Goal: Communication & Community: Answer question/provide support

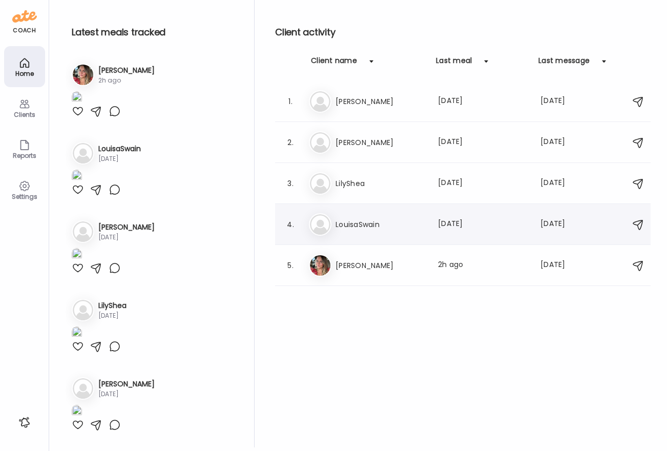
click at [358, 223] on h3 "LouisaSwain" at bounding box center [380, 224] width 90 height 12
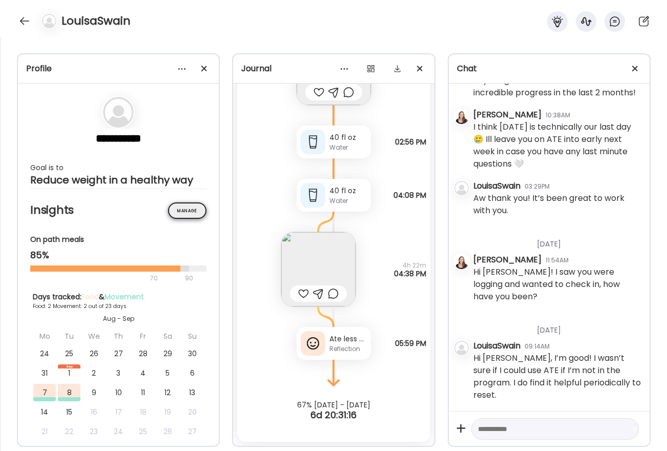
scroll to position [7467, 0]
click at [499, 375] on textarea at bounding box center [546, 429] width 136 height 12
type textarea "*********"
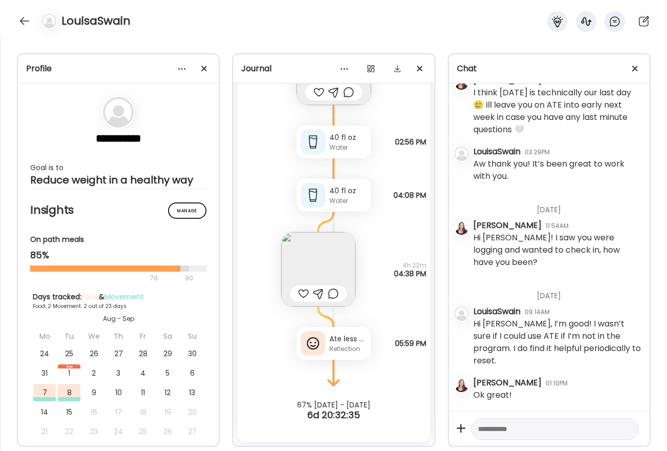
scroll to position [7502, 0]
click at [518, 375] on textarea at bounding box center [546, 429] width 136 height 12
paste textarea "**********"
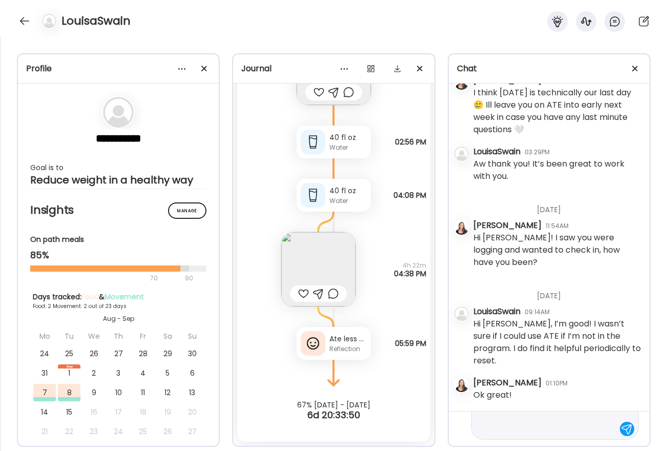
type textarea "**********"
click at [620, 375] on div at bounding box center [627, 429] width 14 height 14
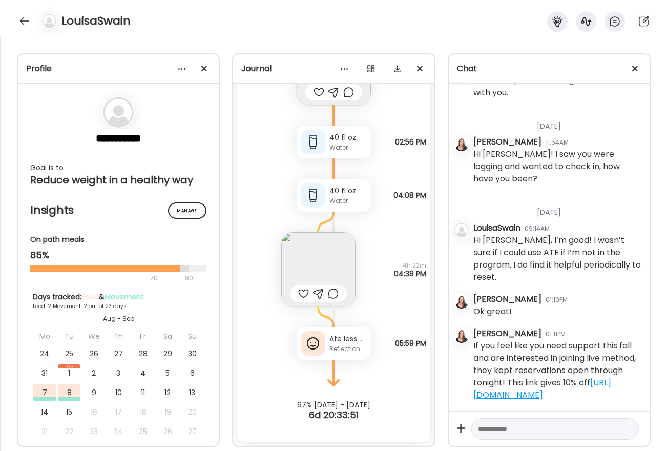
scroll to position [7585, 0]
click at [18, 18] on div at bounding box center [24, 21] width 16 height 16
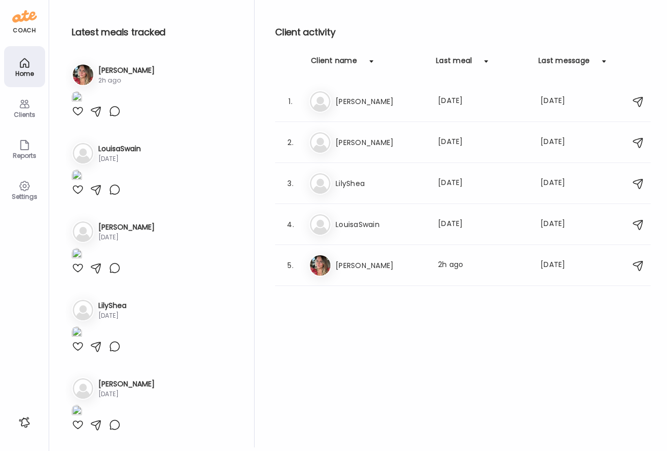
click at [394, 322] on div "Client activity Client name Last meal Last message 1. El [PERSON_NAME] Last mea…" at bounding box center [462, 223] width 375 height 447
click at [381, 270] on h3 "[PERSON_NAME]" at bounding box center [380, 265] width 90 height 12
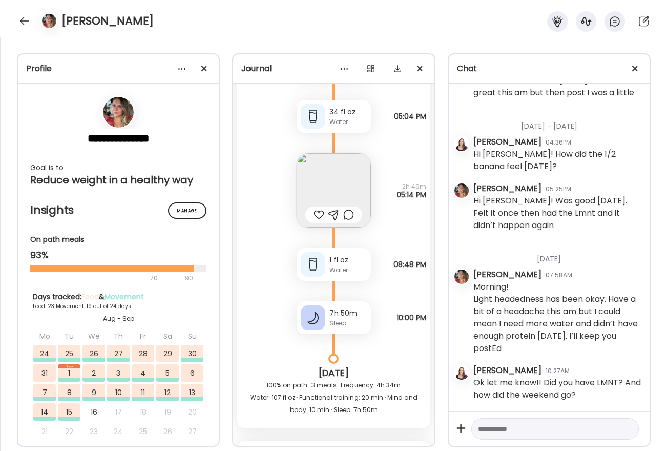
scroll to position [29100, 0]
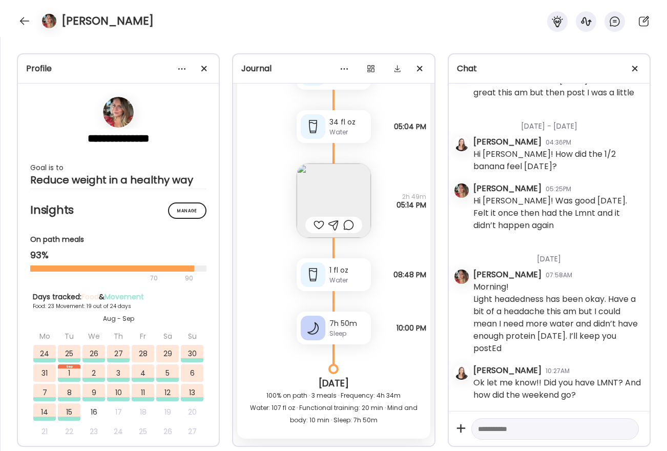
click at [326, 208] on img at bounding box center [334, 200] width 74 height 74
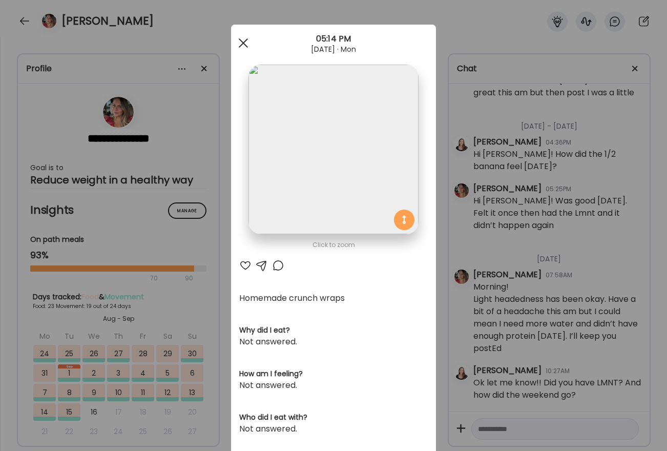
click at [247, 46] on div at bounding box center [243, 43] width 20 height 20
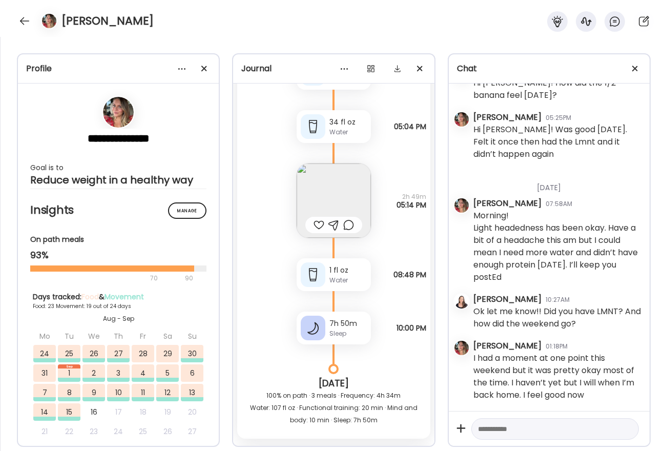
scroll to position [34855, 0]
